Goal: Information Seeking & Learning: Learn about a topic

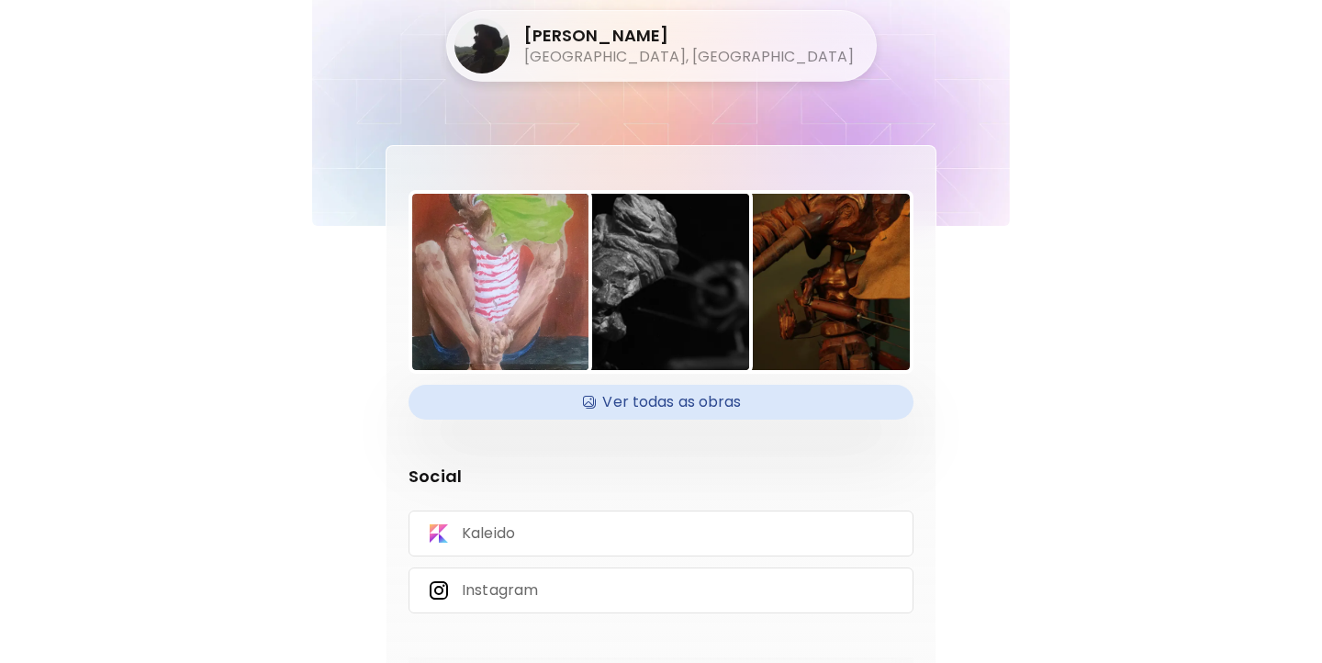
scroll to position [52, 0]
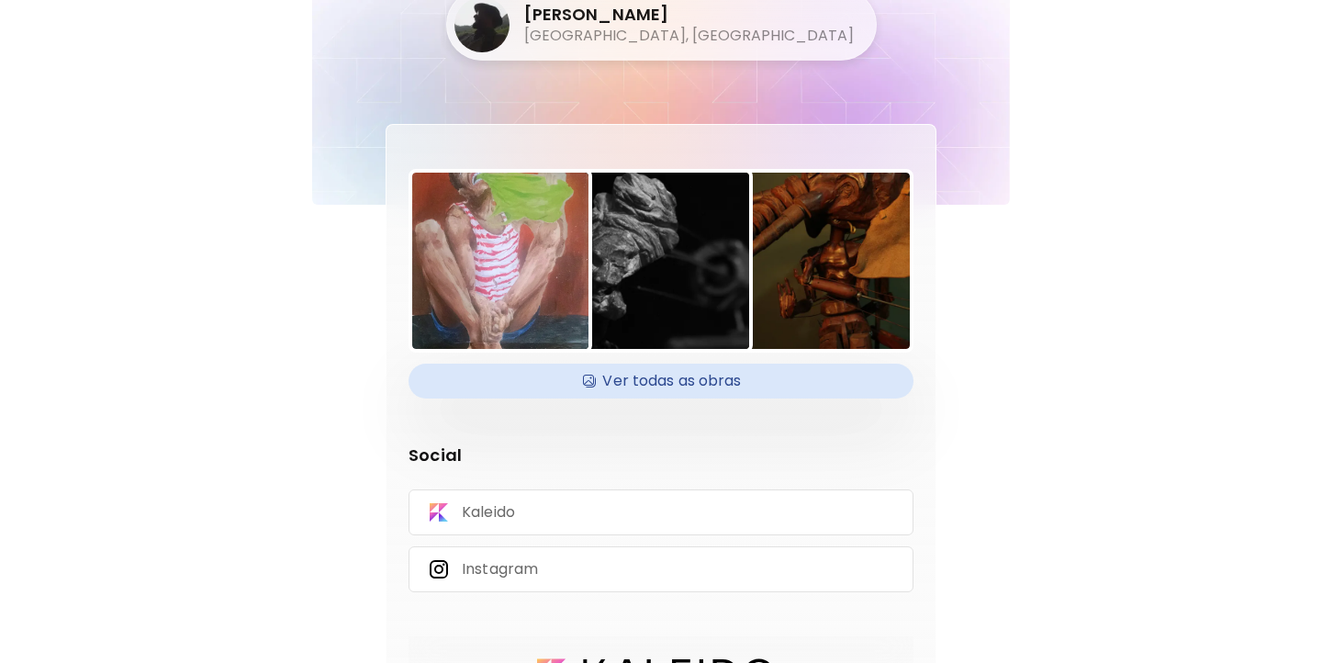
click at [704, 391] on h4 "Ver todas as obras" at bounding box center [660, 381] width 483 height 28
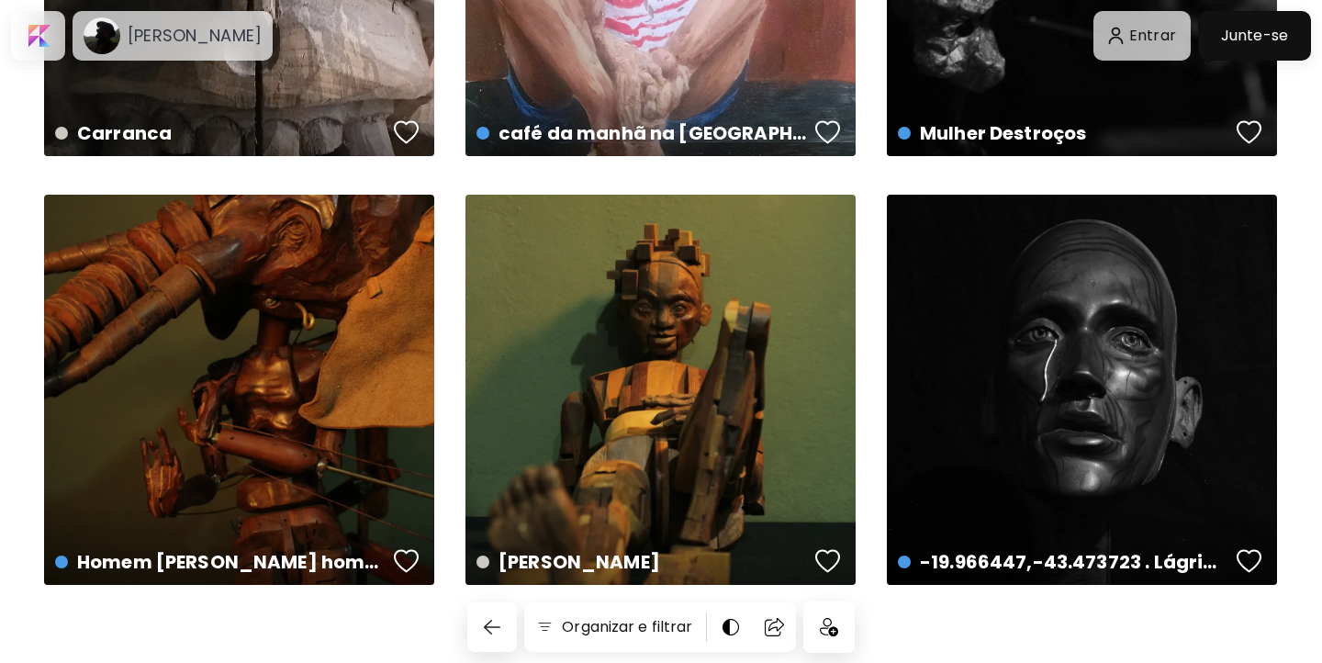
scroll to position [329, 0]
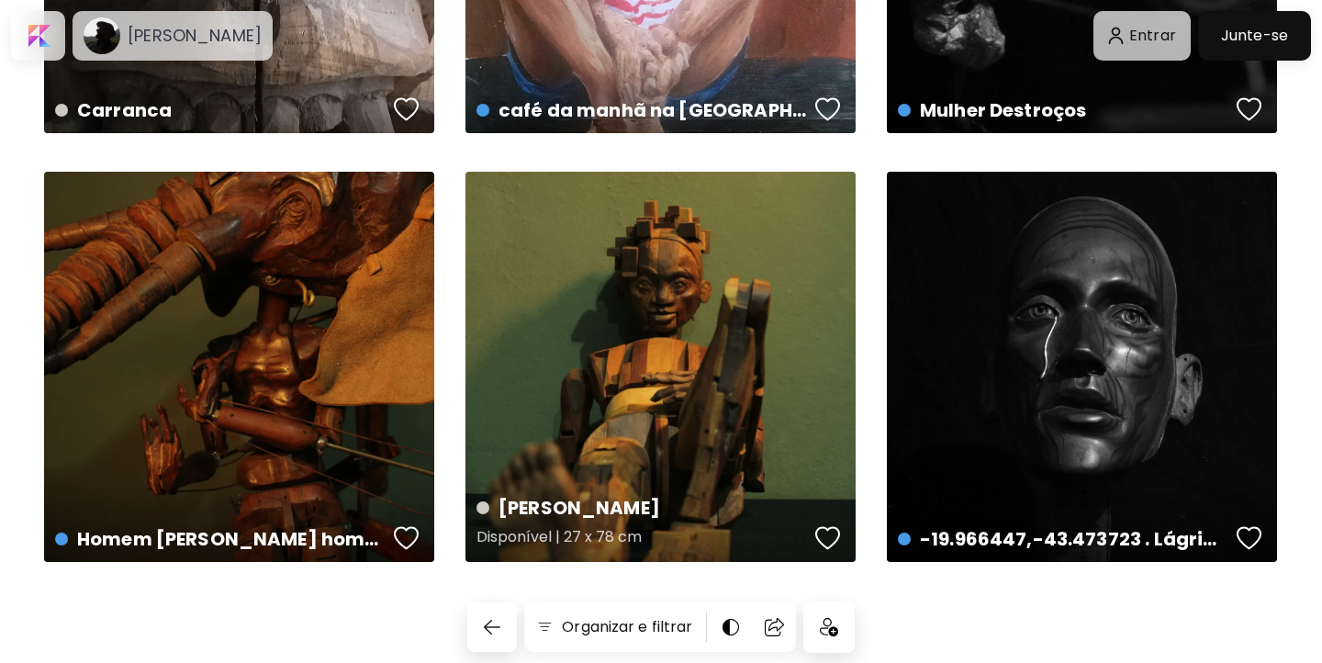
click at [635, 318] on div "Boneco Favela Disponível | 27 x 78 cm" at bounding box center [660, 367] width 390 height 390
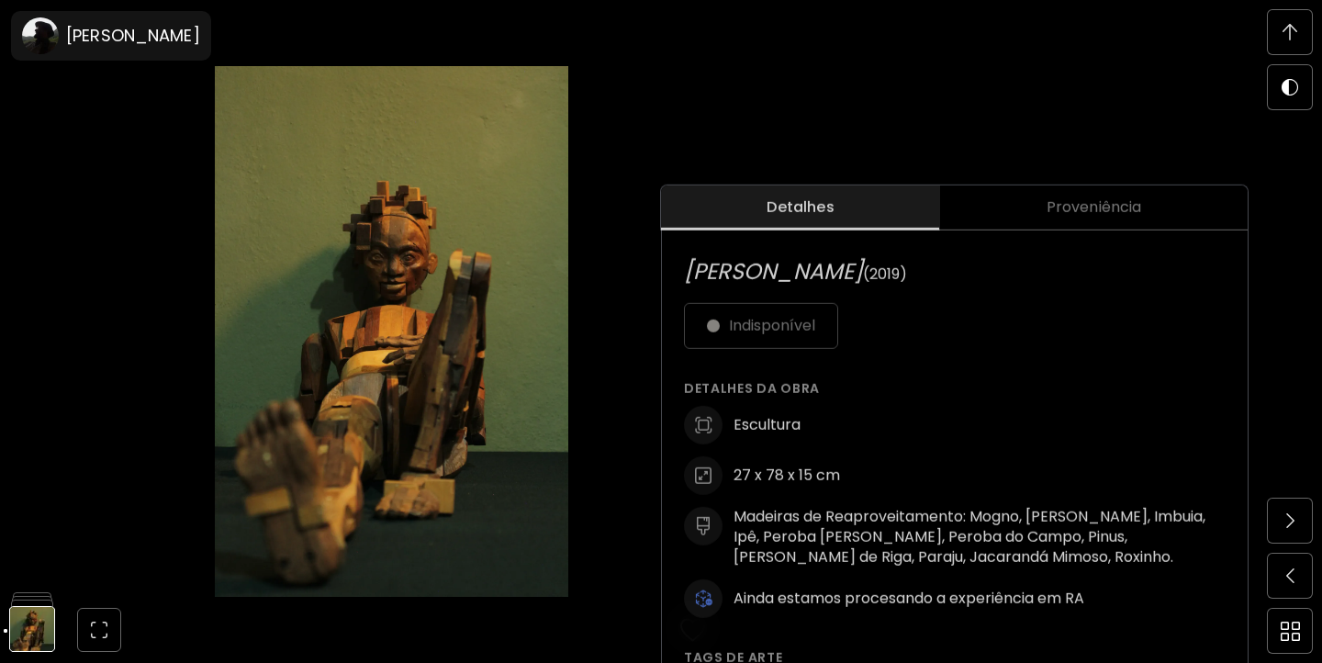
scroll to position [609, 0]
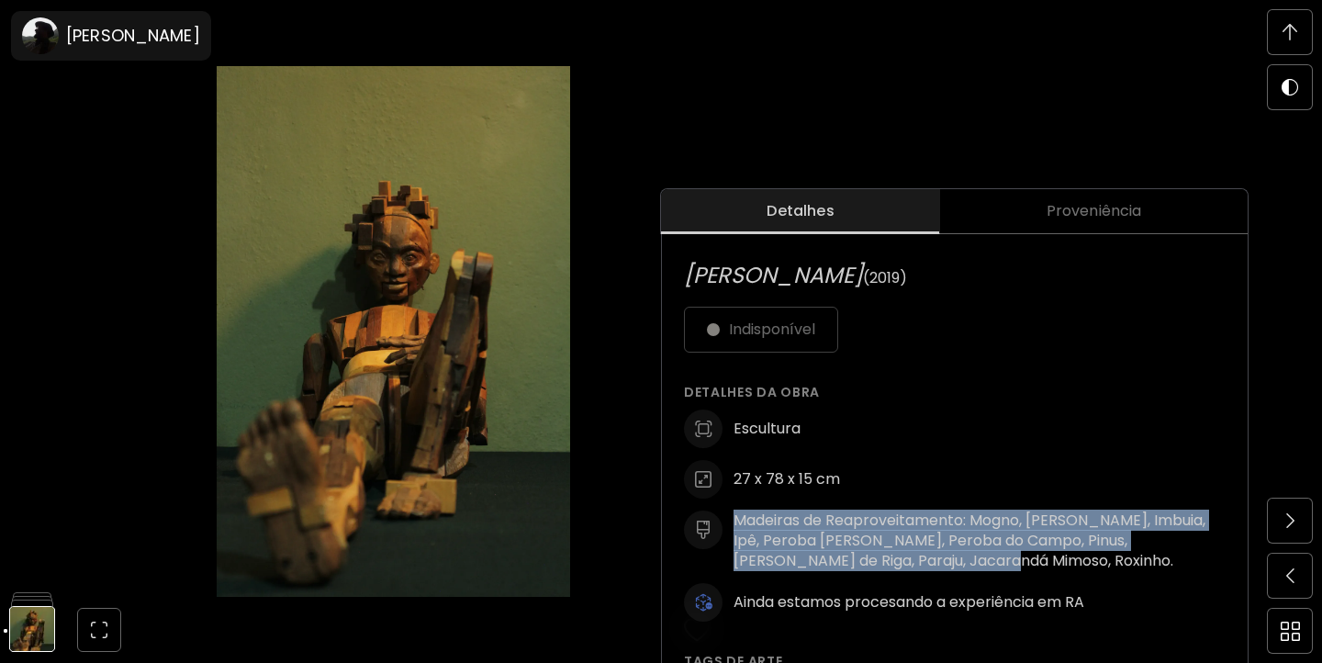
drag, startPoint x: 961, startPoint y: 565, endPoint x: 711, endPoint y: 522, distance: 253.3
click at [711, 522] on div "Madeiras de Reaproveitamento: Mogno, pau Marfim, Imbuia, Ipê, Peroba Rosa, Pero…" at bounding box center [954, 540] width 541 height 61
copy h6 "Madeiras de Reaproveitamento: Mogno, pau Marfim, Imbuia, Ipê, Peroba Rosa, Pero…"
